Goal: Information Seeking & Learning: Learn about a topic

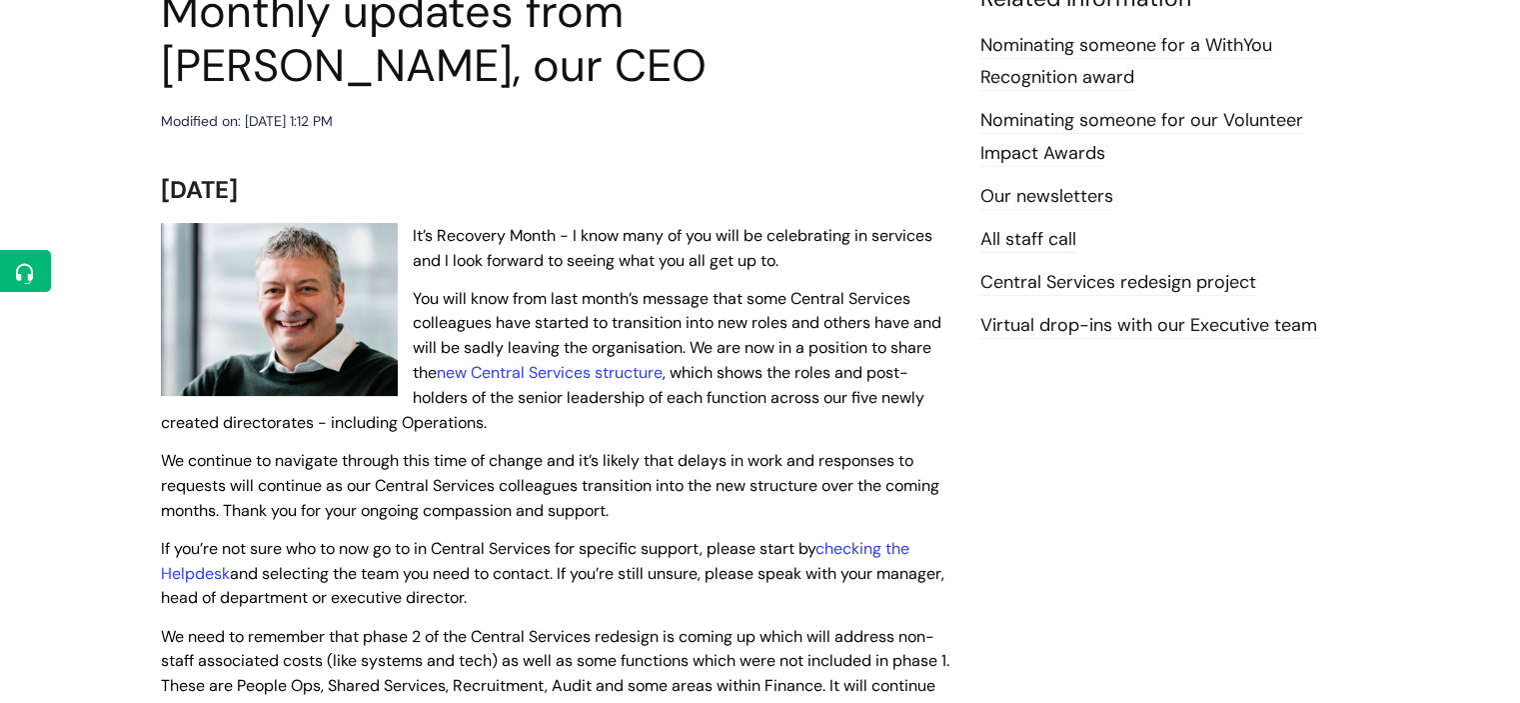
scroll to position [200, 0]
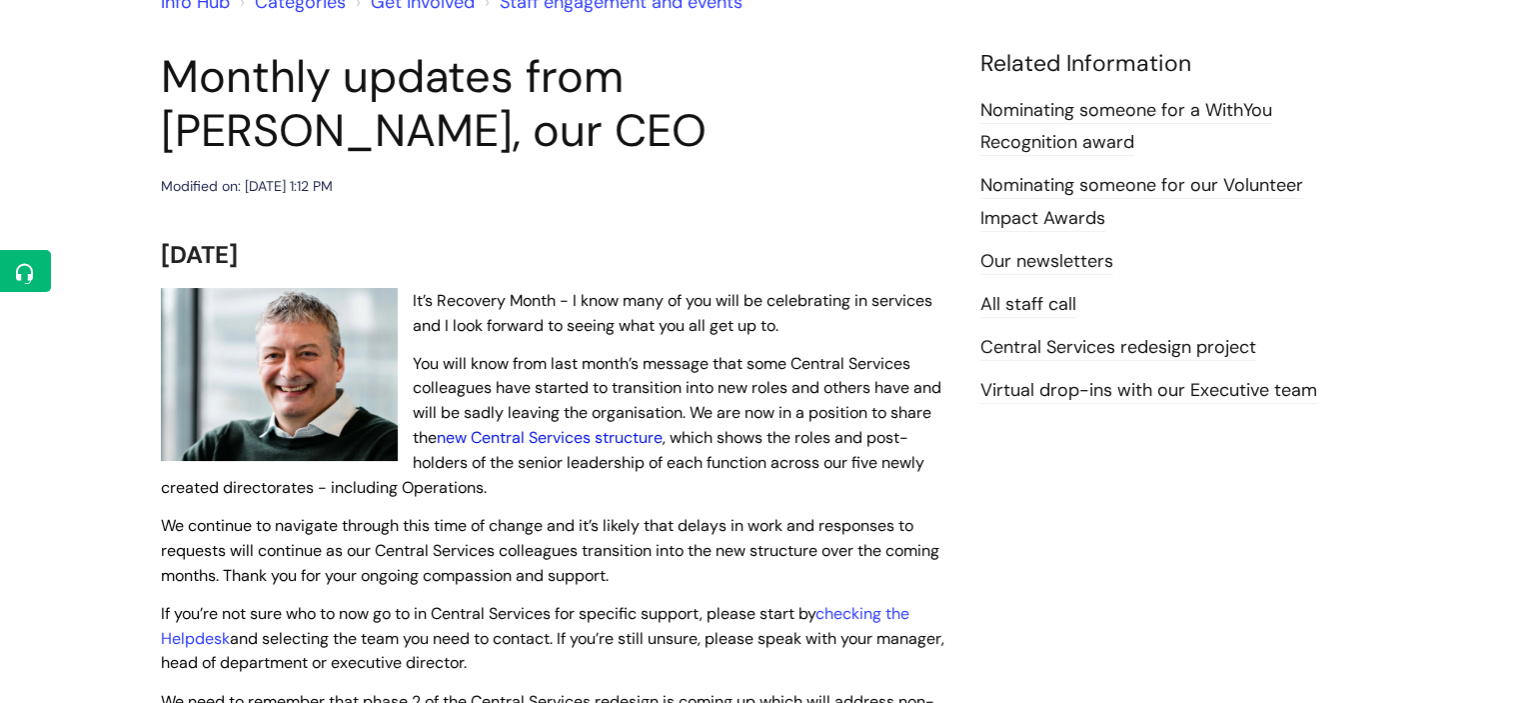
click at [577, 438] on link "new Central Services structure" at bounding box center [550, 437] width 226 height 21
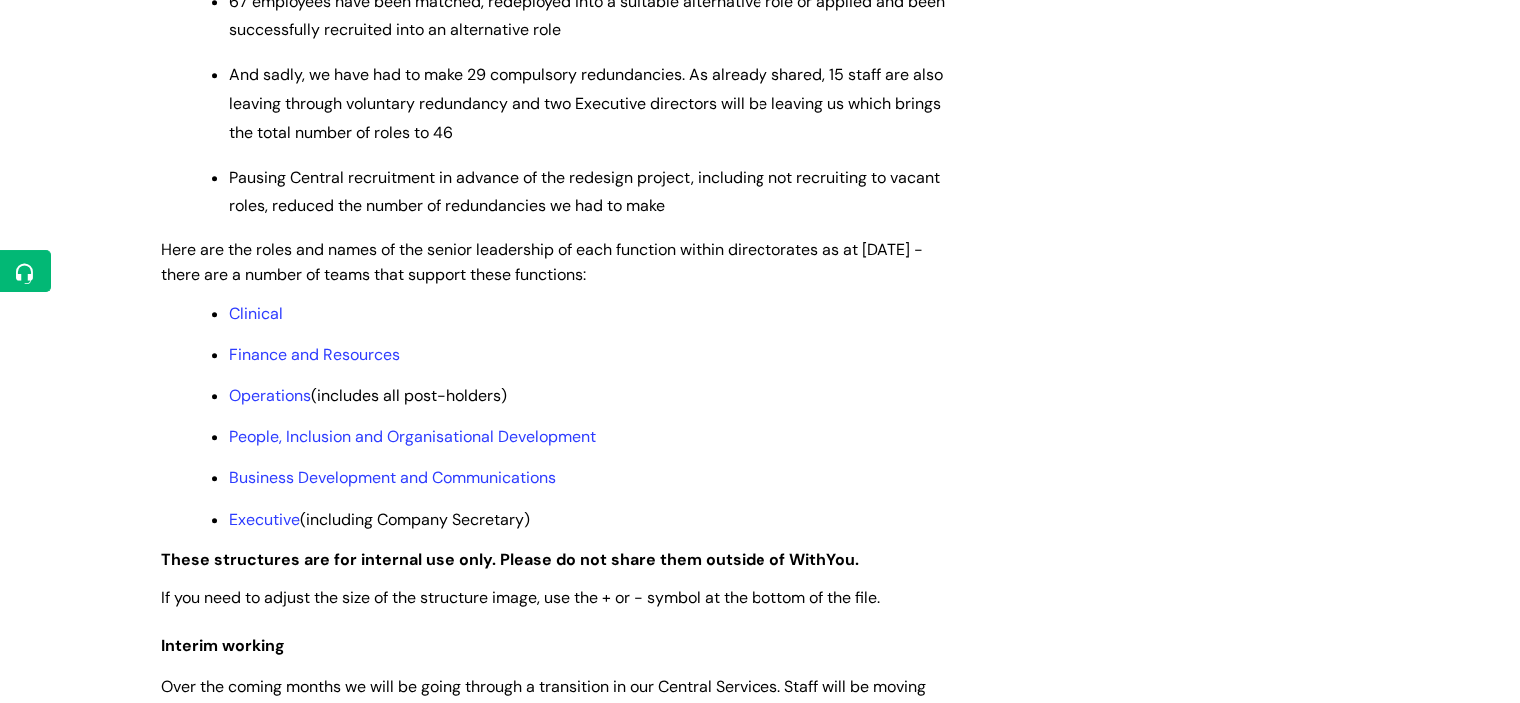
scroll to position [1499, 0]
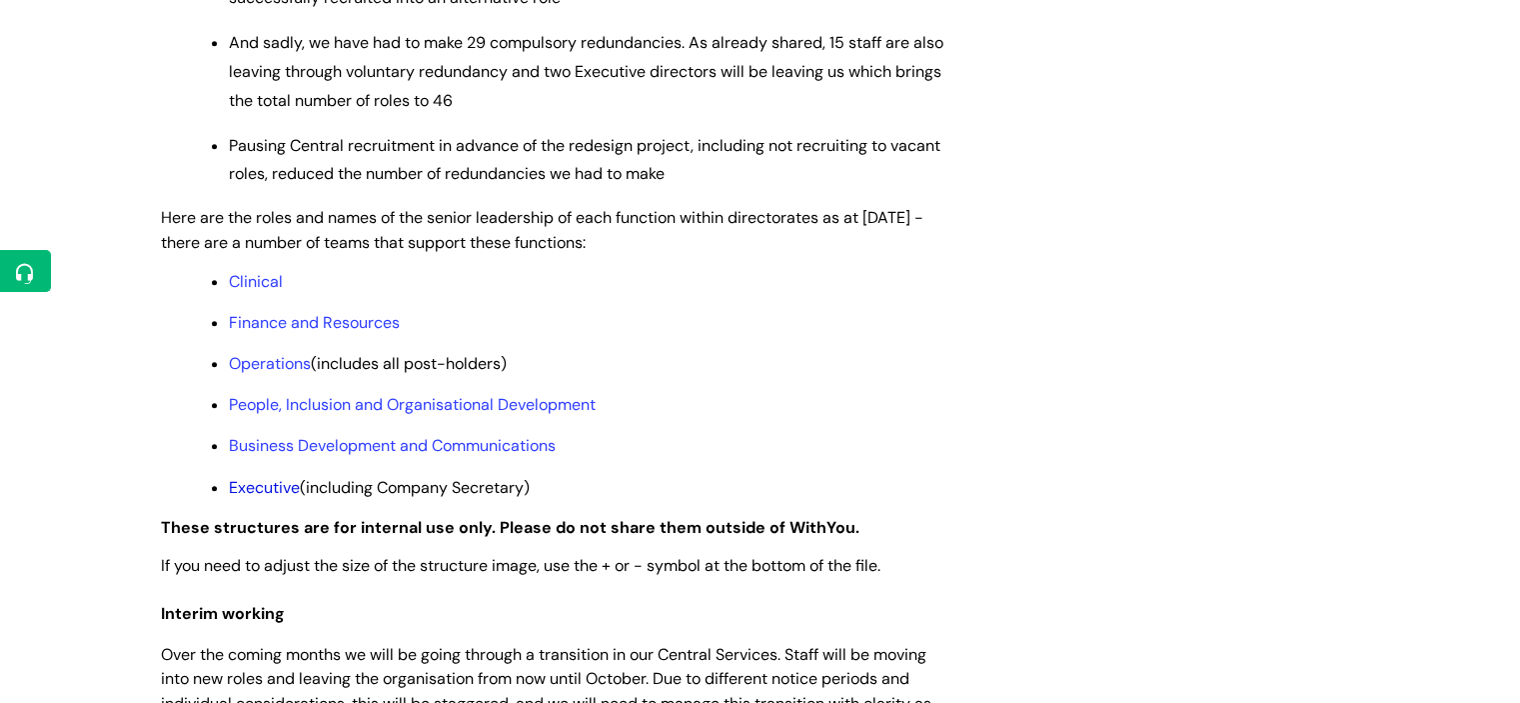
click at [284, 498] on link "Executive" at bounding box center [264, 487] width 71 height 21
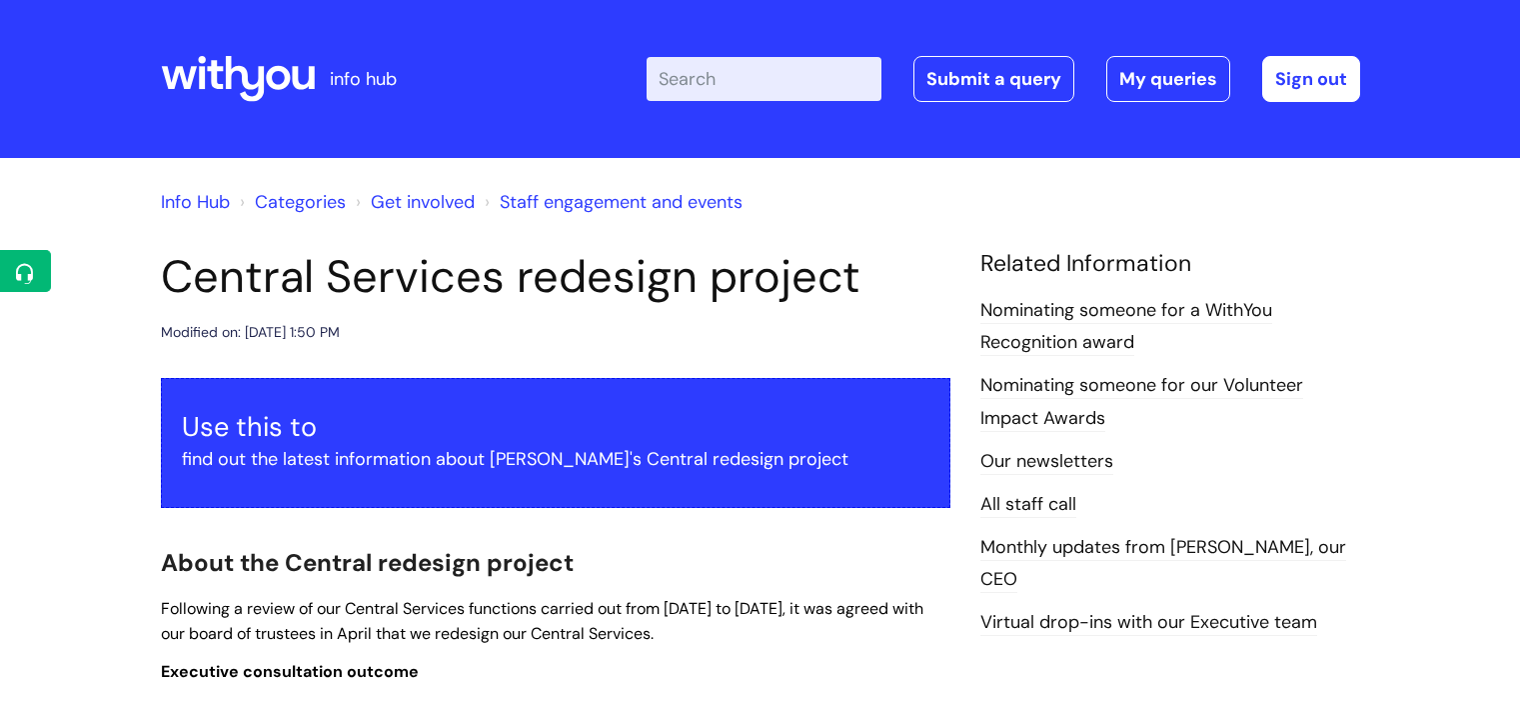
scroll to position [1499, 0]
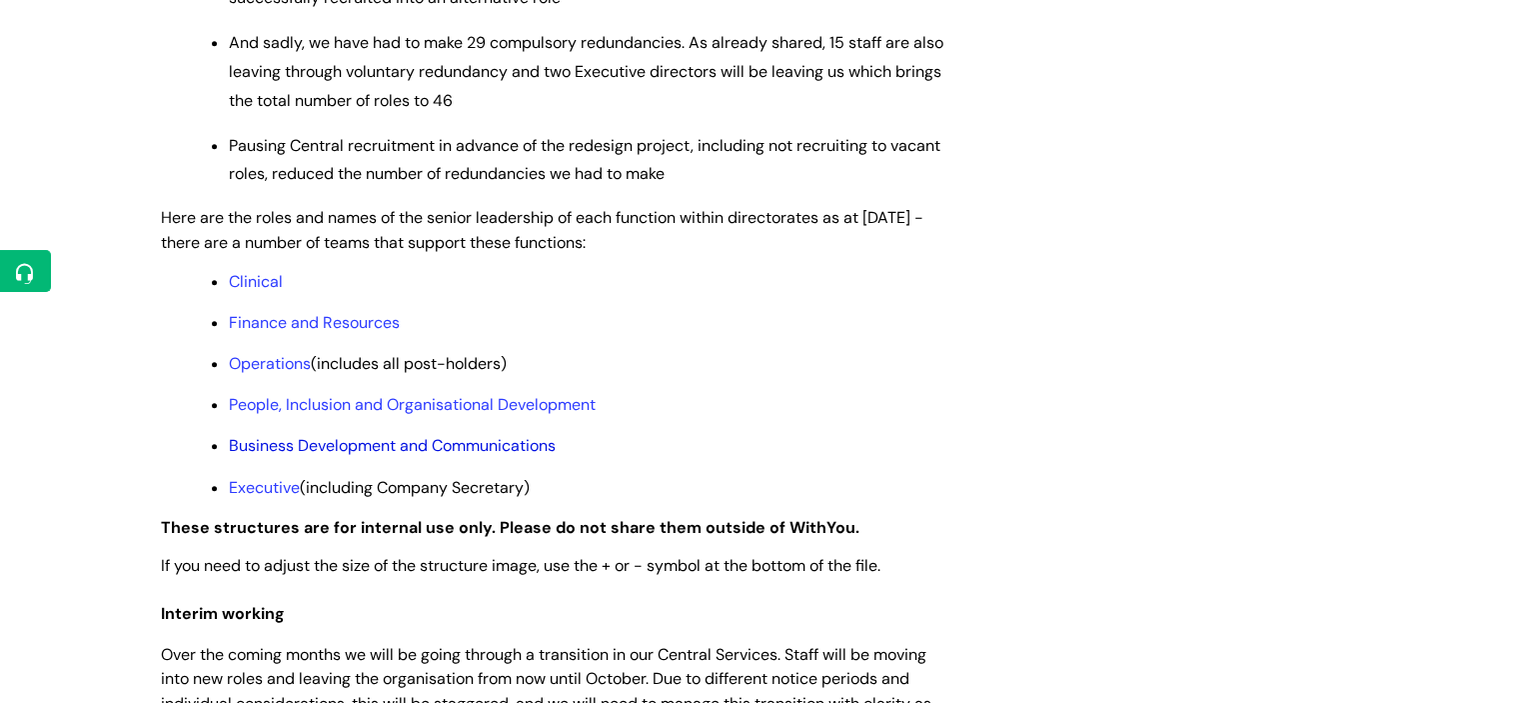
click at [281, 456] on link "Business Development and Communications" at bounding box center [392, 445] width 327 height 21
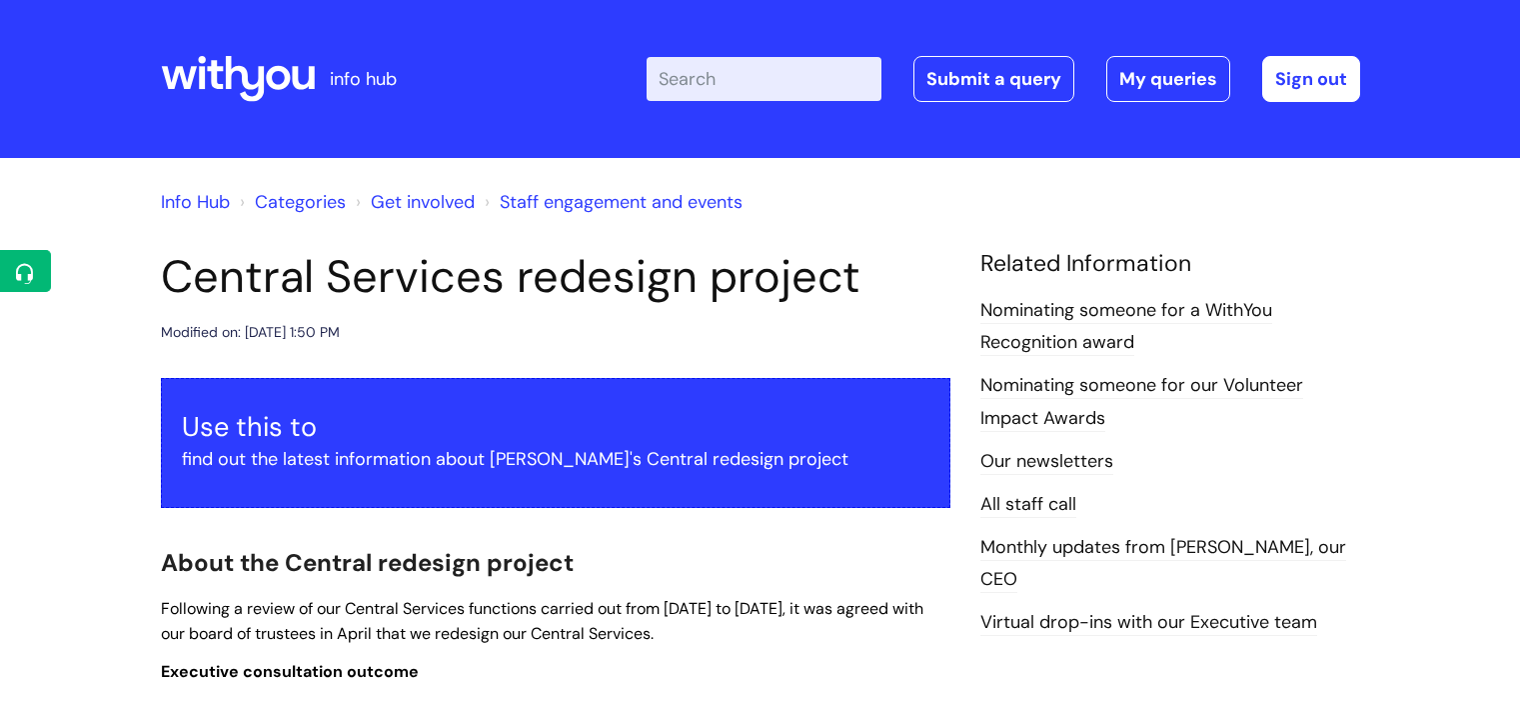
scroll to position [1499, 0]
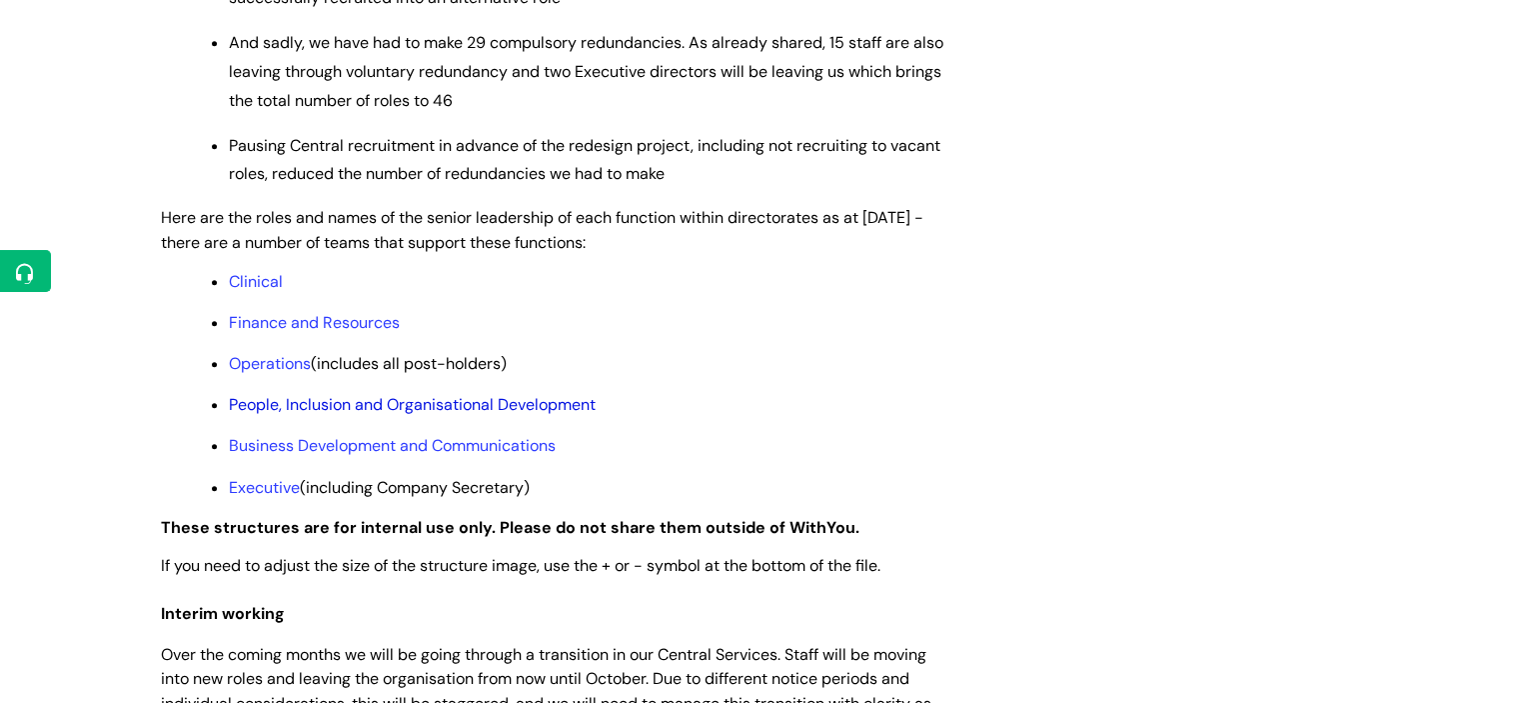
click at [285, 415] on link "People, Inclusion and Organisational Development" at bounding box center [412, 404] width 367 height 21
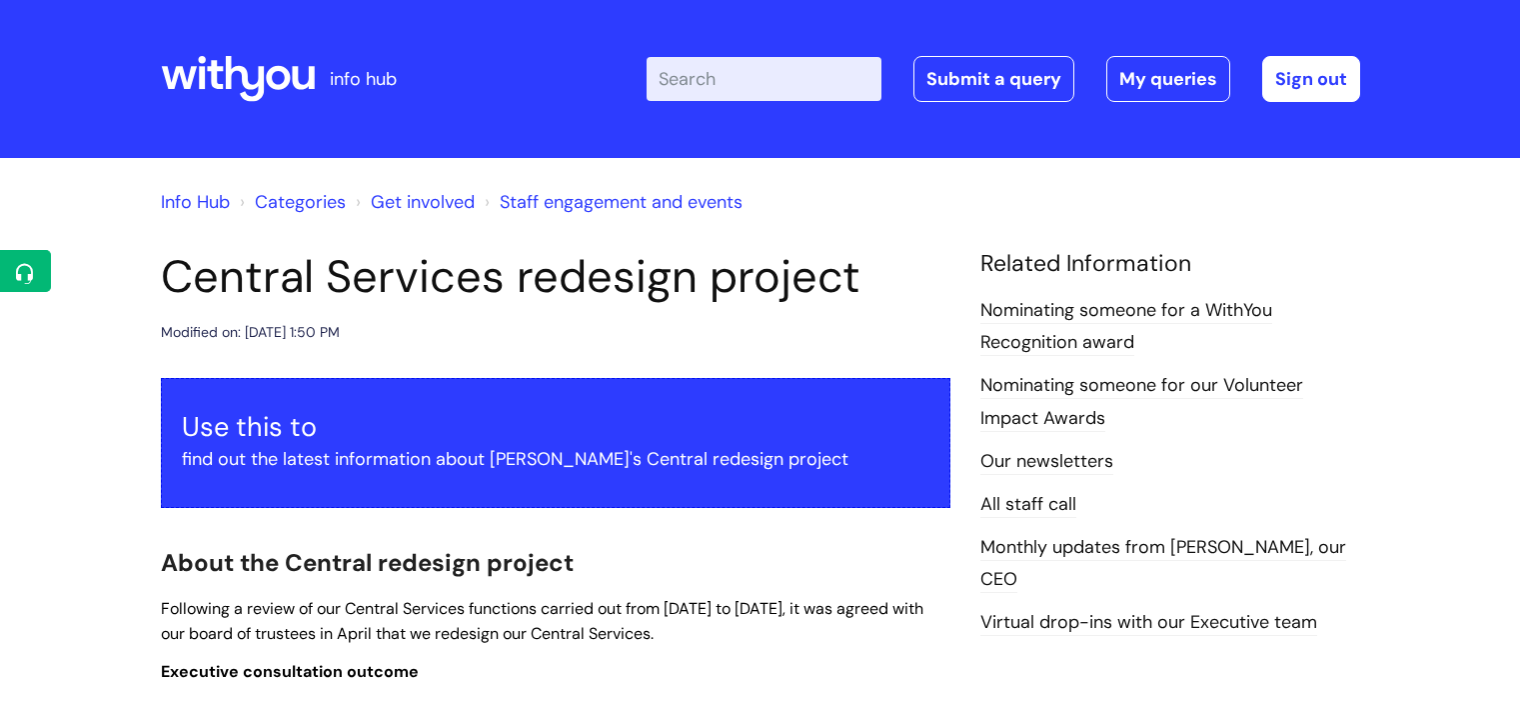
scroll to position [1499, 0]
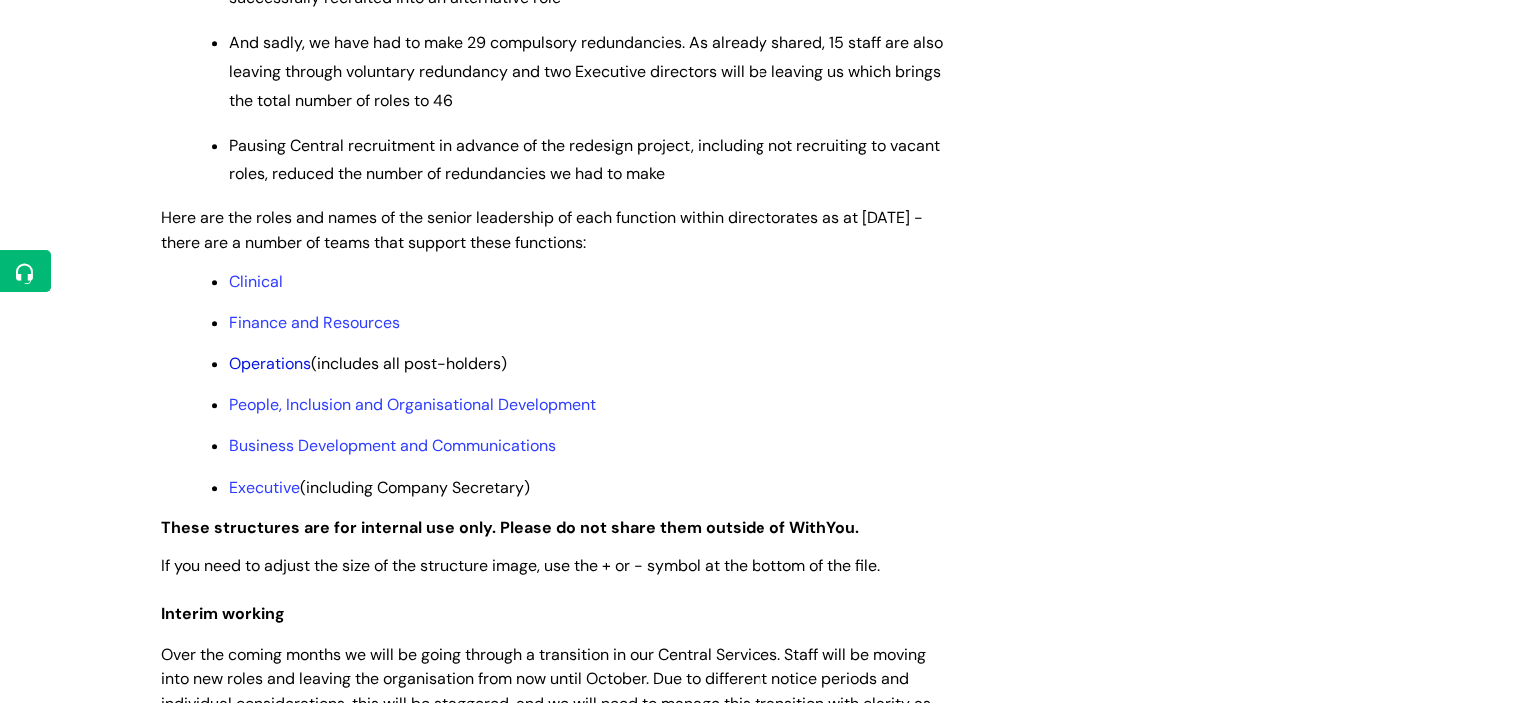
click at [288, 374] on link "Operations" at bounding box center [270, 363] width 82 height 21
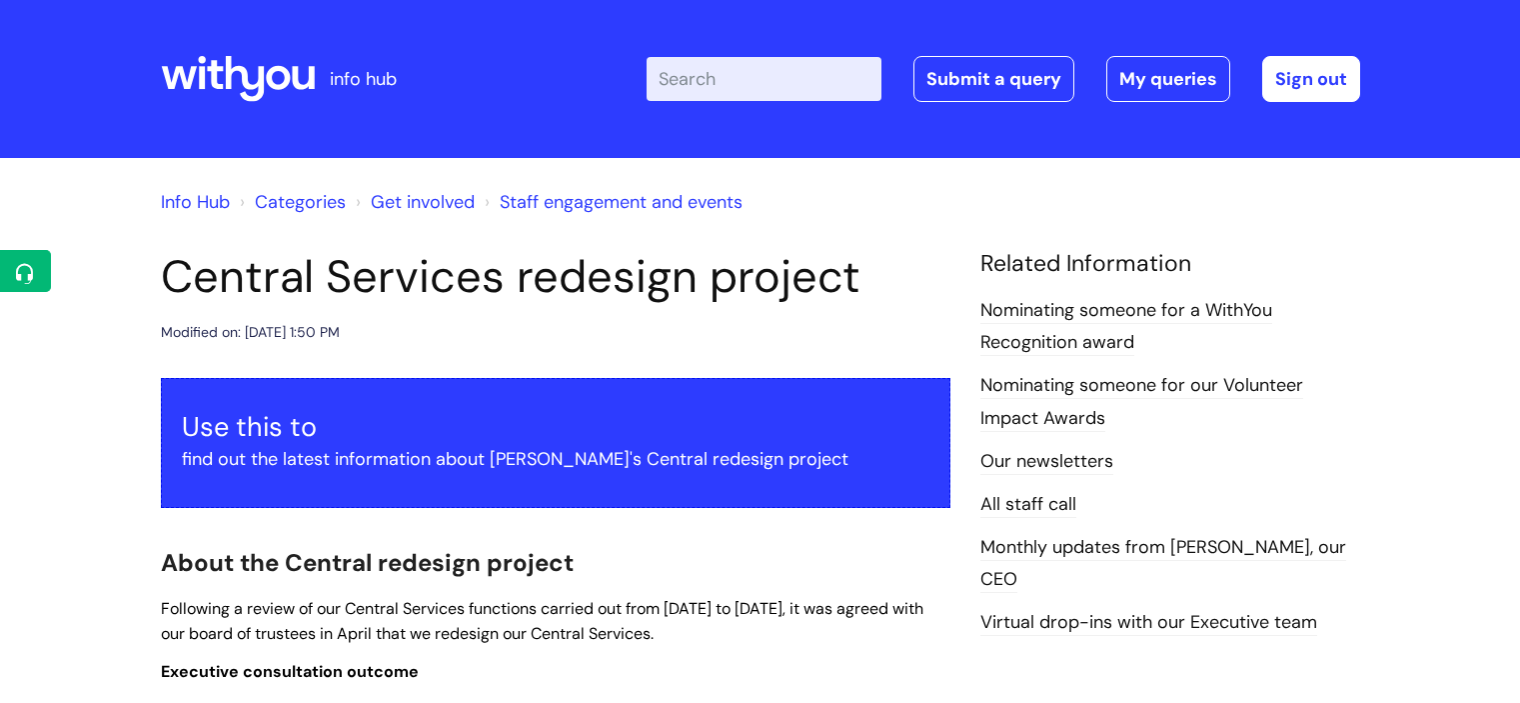
scroll to position [1499, 0]
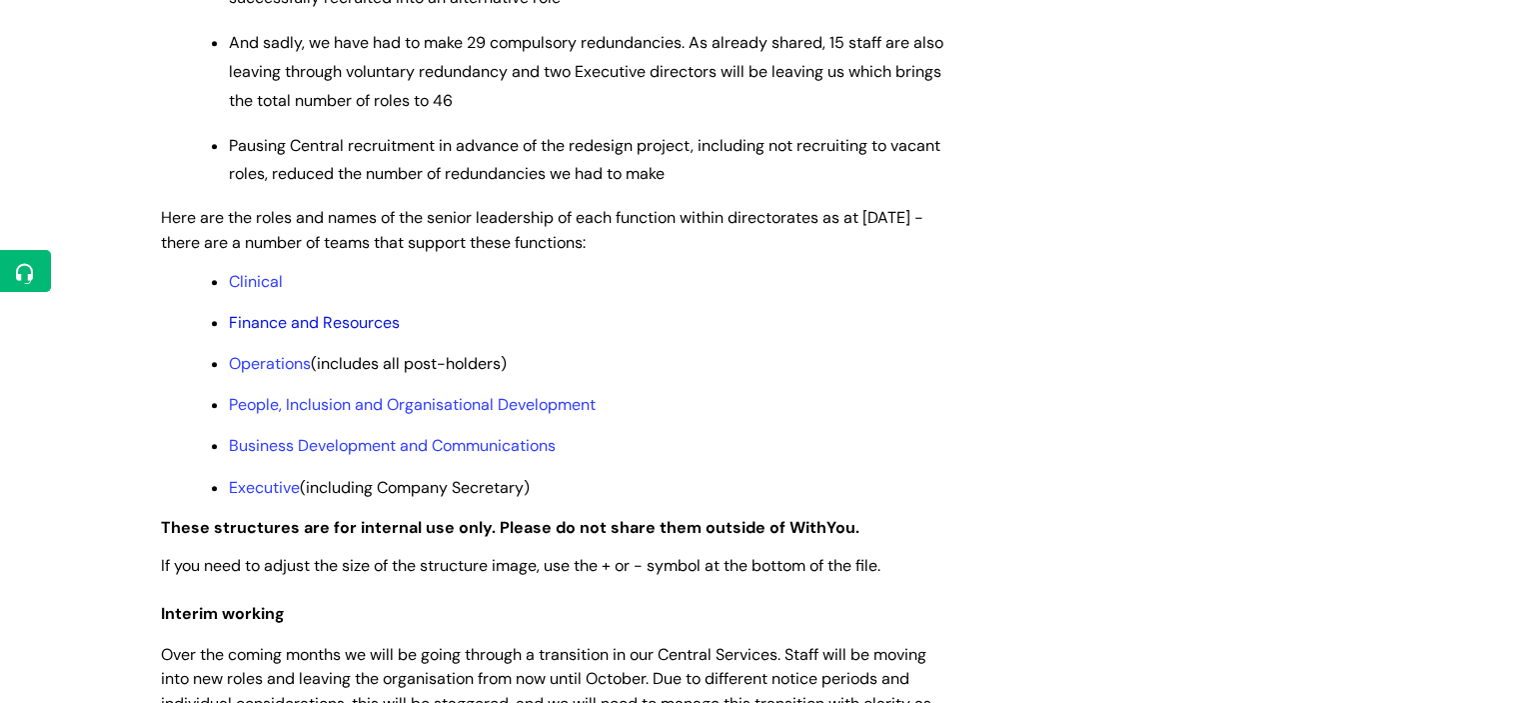
click at [274, 333] on link "Finance and Resources" at bounding box center [314, 322] width 171 height 21
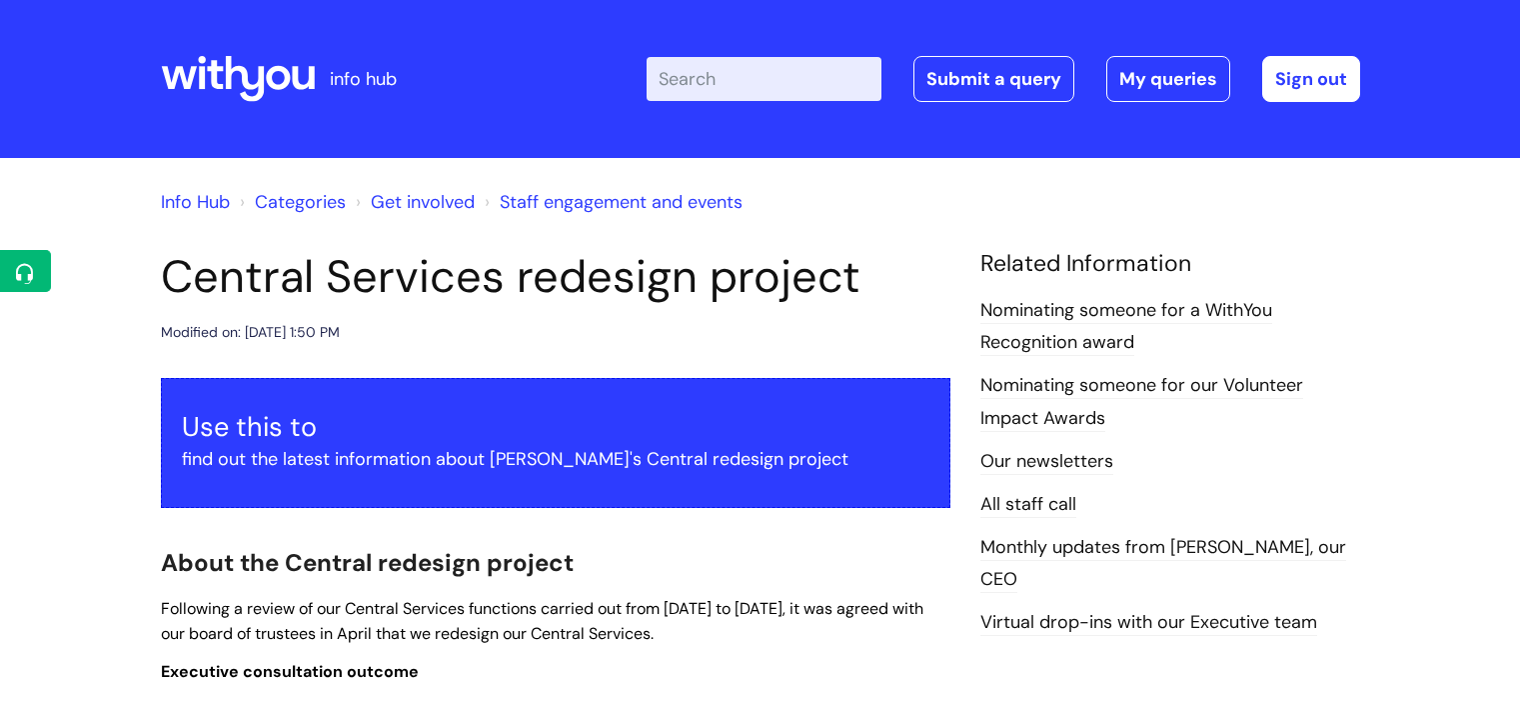
scroll to position [1499, 0]
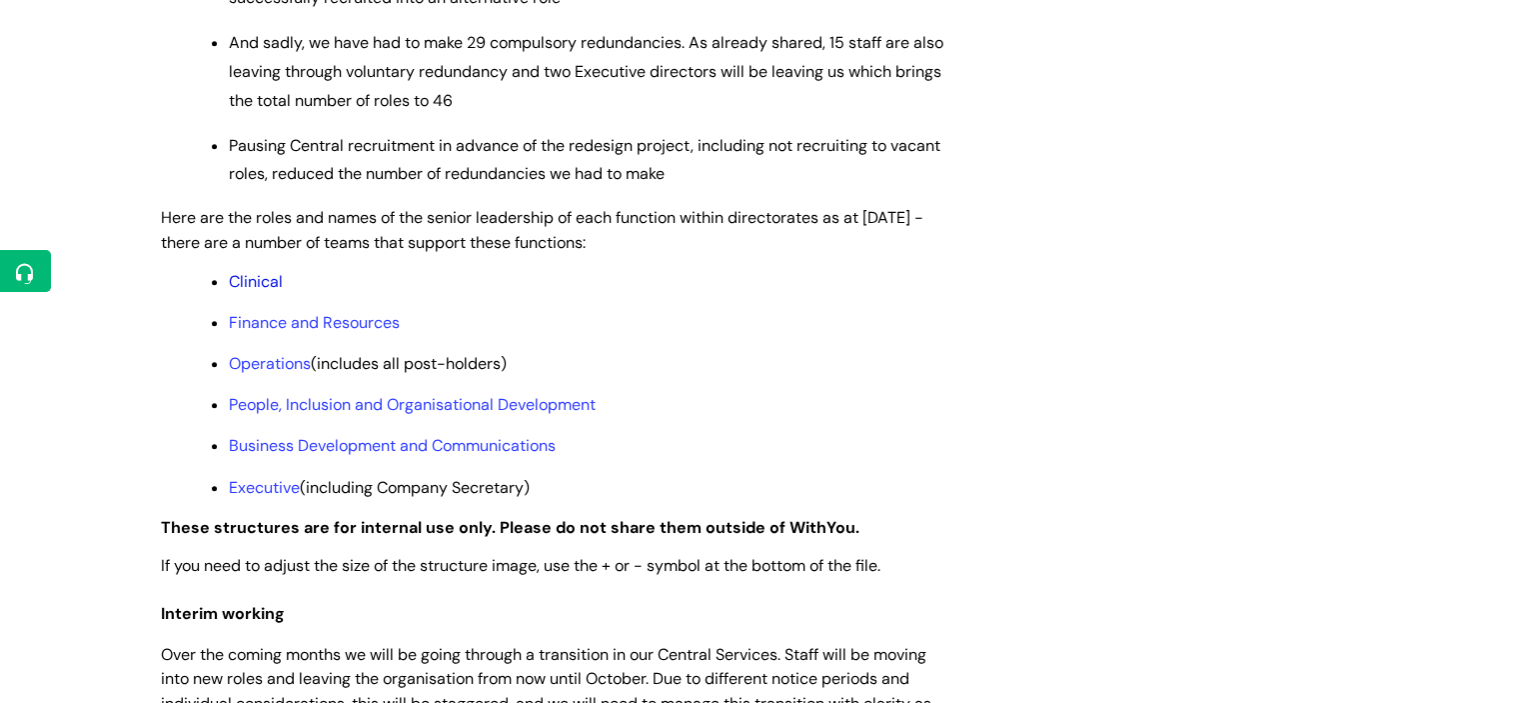
click at [262, 292] on link "Clinical" at bounding box center [256, 281] width 54 height 21
